Goal: Find specific page/section: Find specific page/section

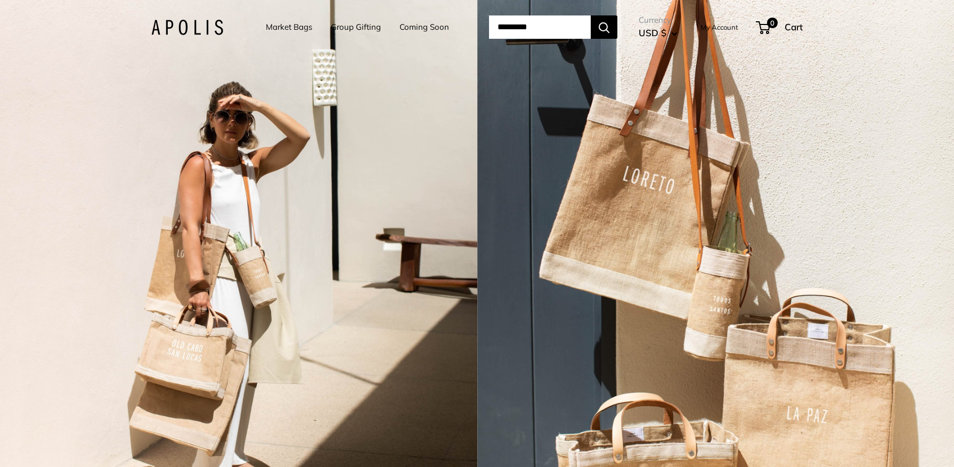
click at [273, 29] on link "Market Bags" at bounding box center [289, 27] width 46 height 15
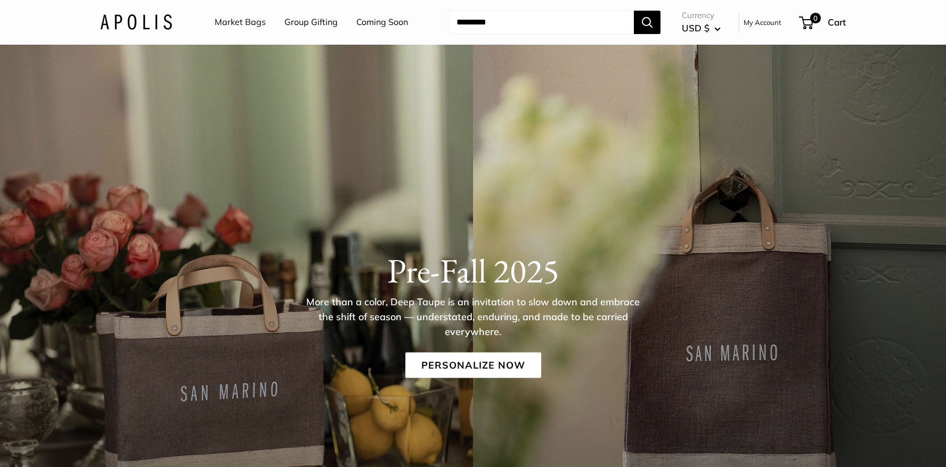
click at [257, 26] on link "Market Bags" at bounding box center [240, 22] width 51 height 16
